Goal: Task Accomplishment & Management: Manage account settings

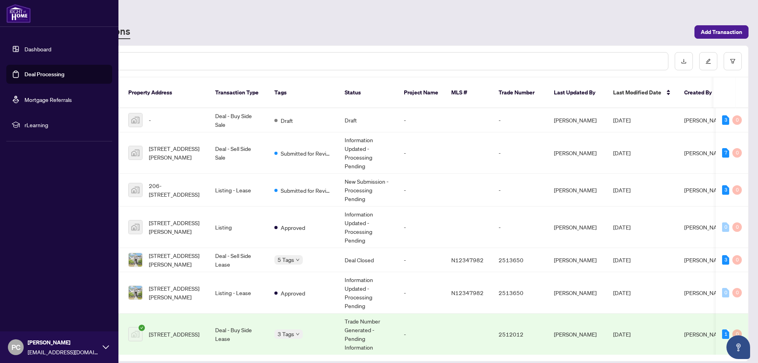
click at [24, 48] on link "Dashboard" at bounding box center [37, 48] width 27 height 7
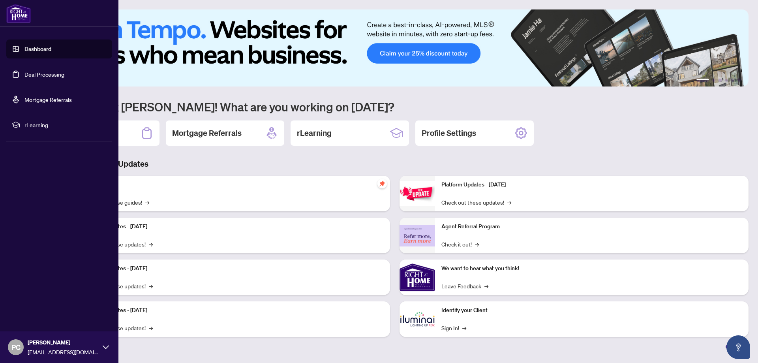
click at [64, 74] on link "Deal Processing" at bounding box center [44, 74] width 40 height 7
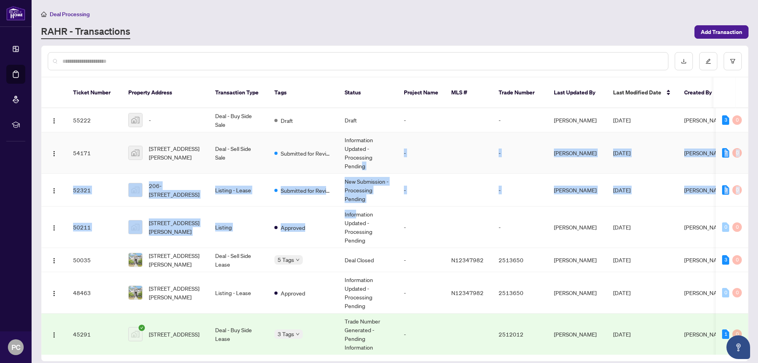
click at [395, 181] on td "New Submission - Processing Pending" at bounding box center [367, 190] width 59 height 33
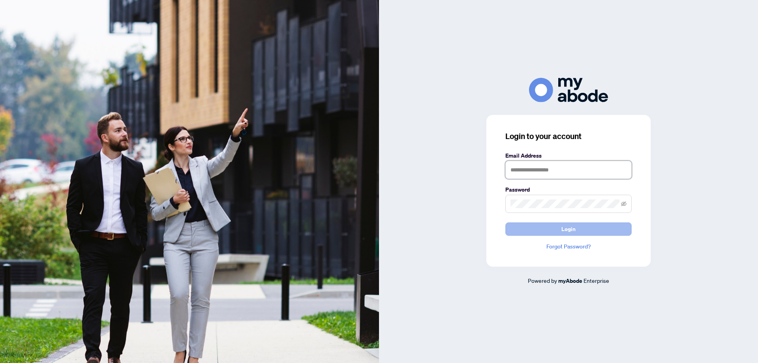
type input "**********"
click at [557, 227] on button "Login" at bounding box center [568, 228] width 126 height 13
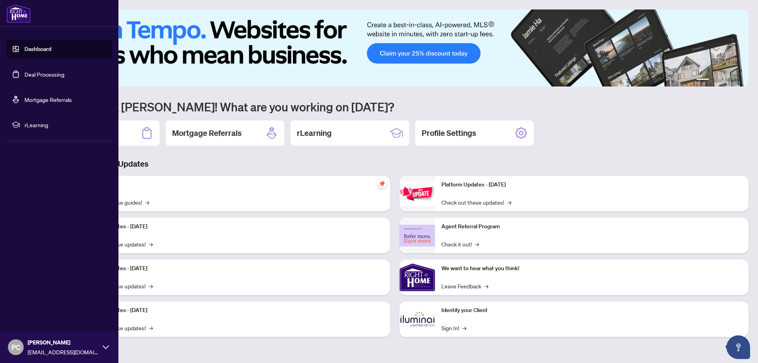
click at [28, 77] on link "Deal Processing" at bounding box center [44, 74] width 40 height 7
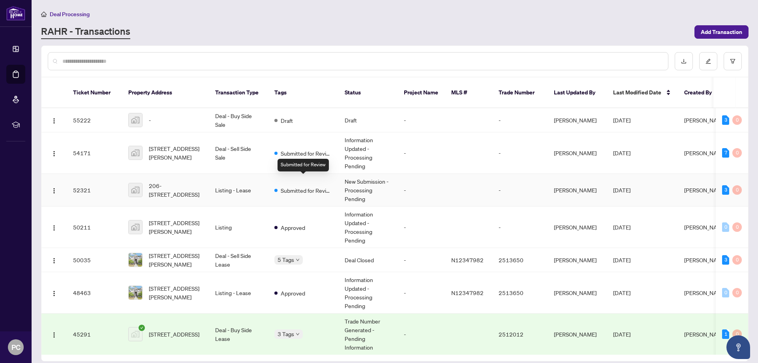
click at [300, 186] on span "Submitted for Review" at bounding box center [306, 190] width 51 height 9
click at [253, 248] on td "Deal - Sell Side Lease" at bounding box center [238, 260] width 59 height 24
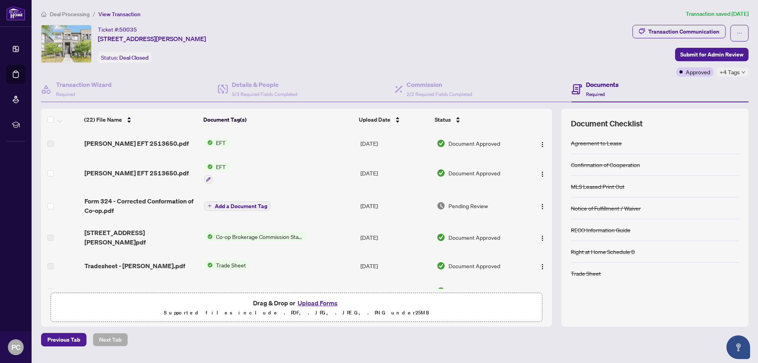
click at [452, 53] on div "Ticket #: 50035 113 Crimson Forest Dr, Vaughan, Ontario L6A 5C4, Canada Status:…" at bounding box center [335, 44] width 588 height 38
click at [433, 28] on div "Ticket #: 50035 113 Crimson Forest Dr, Vaughan, Ontario L6A 5C4, Canada Status:…" at bounding box center [335, 44] width 588 height 38
click at [331, 55] on div "Ticket #: 50035 113 Crimson Forest Dr, Vaughan, Ontario L6A 5C4, Canada Status:…" at bounding box center [335, 44] width 588 height 38
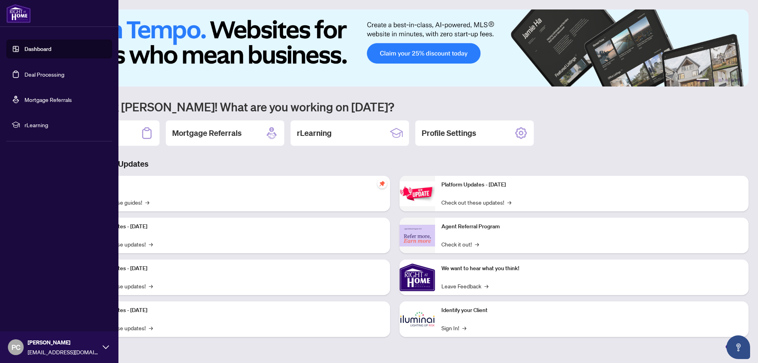
click at [51, 78] on link "Deal Processing" at bounding box center [44, 74] width 40 height 7
